Goal: Task Accomplishment & Management: Manage account settings

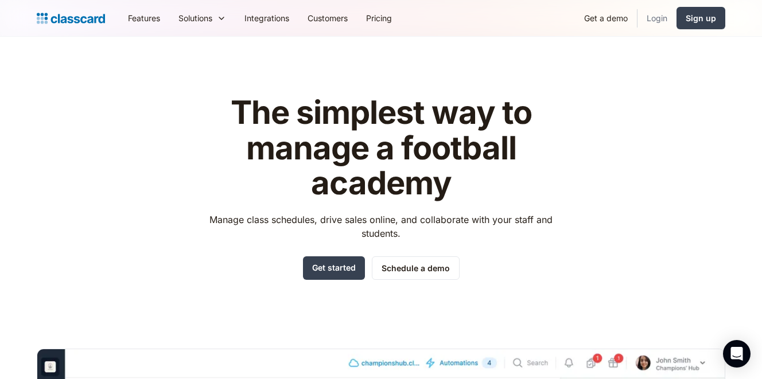
click at [659, 22] on link "Login" at bounding box center [656, 18] width 39 height 26
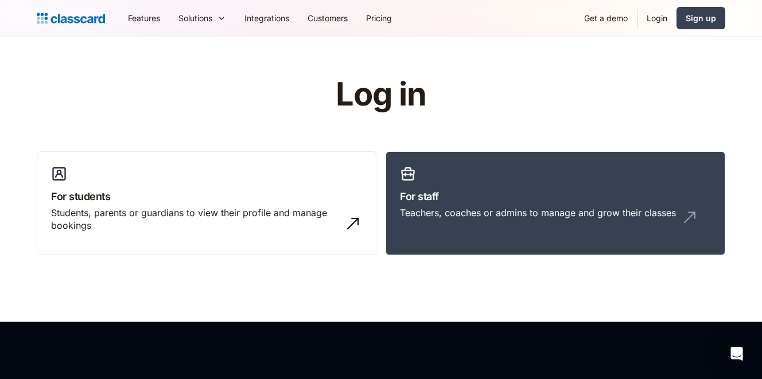
drag, startPoint x: 750, startPoint y: 12, endPoint x: 747, endPoint y: 64, distance: 51.7
click at [750, 12] on div "Features Resources Blog The latest industry news, updates and info. Customer st…" at bounding box center [381, 18] width 762 height 37
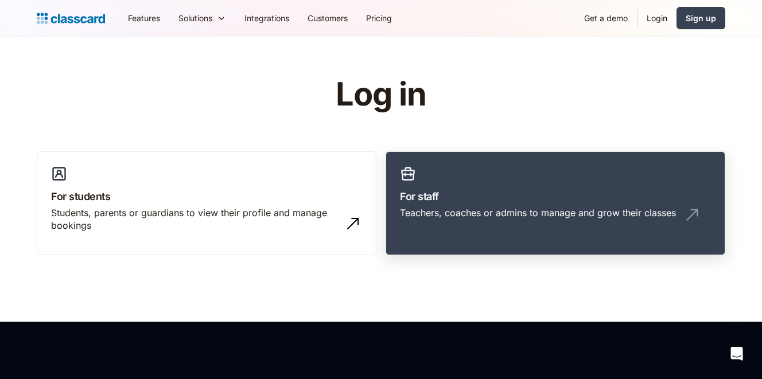
click at [630, 162] on link "For staff Teachers, coaches or admins to manage and grow their classes" at bounding box center [554, 203] width 339 height 104
